Goal: Navigation & Orientation: Find specific page/section

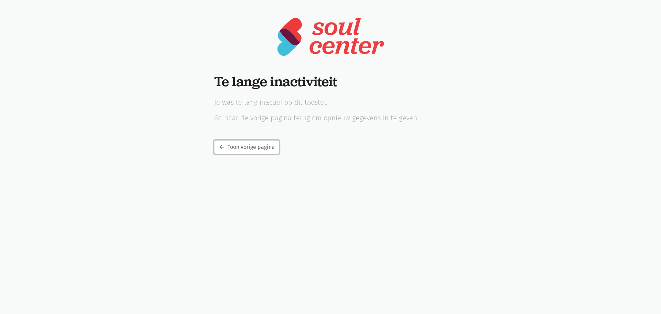
click at [249, 153] on link "arrow_back Toon vorige pagina" at bounding box center [246, 147] width 65 height 14
click at [240, 152] on link "arrow_back Toon vorige pagina" at bounding box center [246, 147] width 65 height 14
click at [252, 151] on link "arrow_back Toon vorige pagina" at bounding box center [246, 147] width 65 height 14
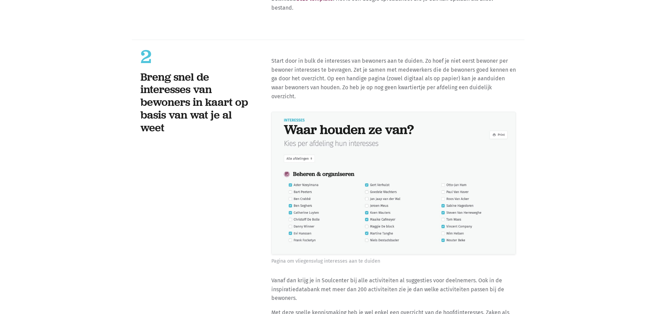
scroll to position [4453, 0]
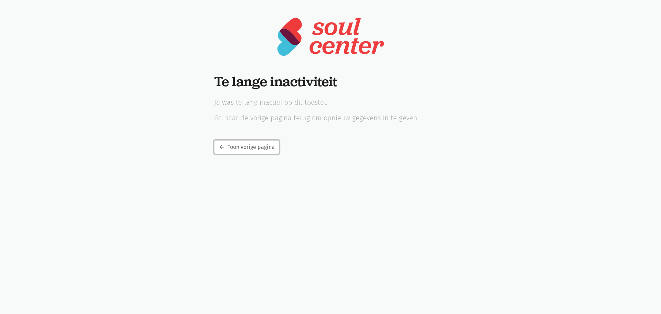
click at [248, 148] on link "arrow_back Toon vorige pagina" at bounding box center [246, 147] width 65 height 14
